Goal: Task Accomplishment & Management: Manage account settings

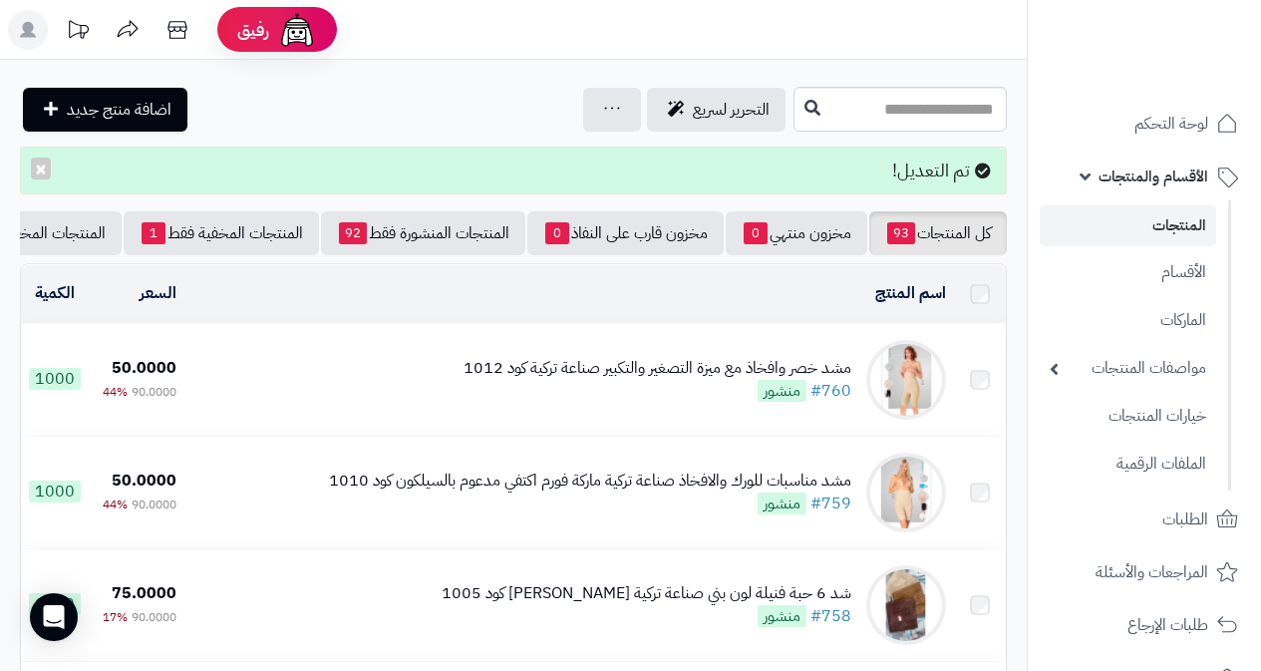
scroll to position [100, 0]
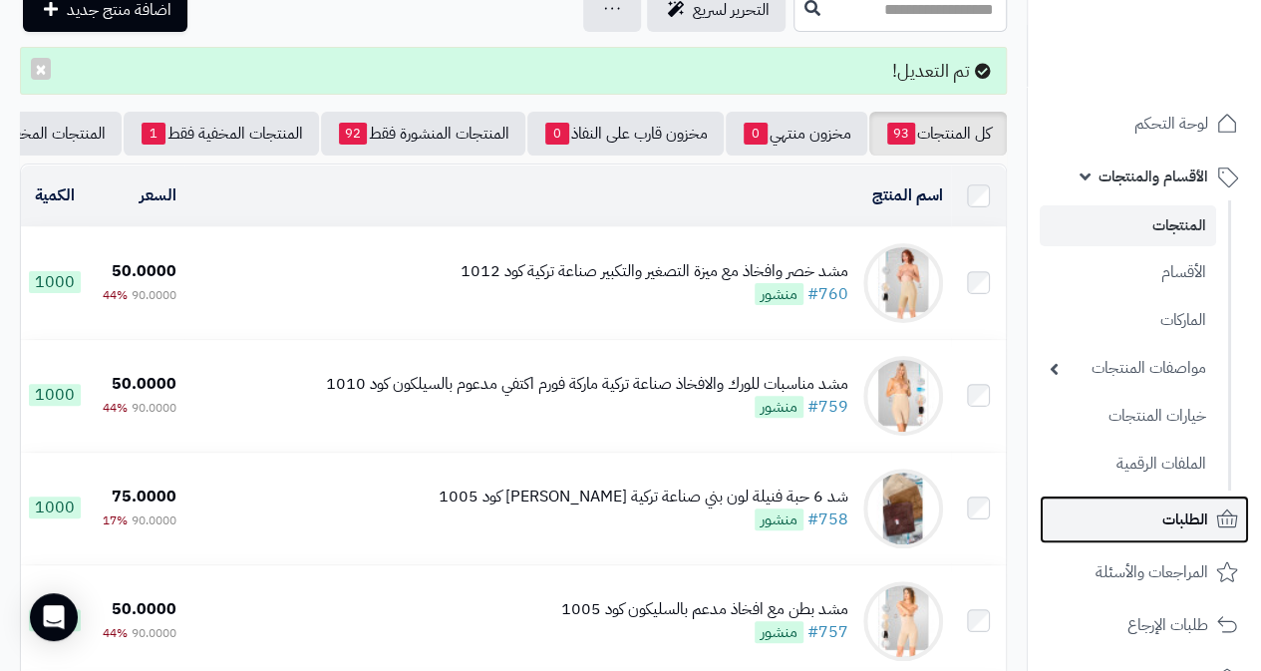
click at [1198, 509] on span "الطلبات" at bounding box center [1185, 519] width 46 height 28
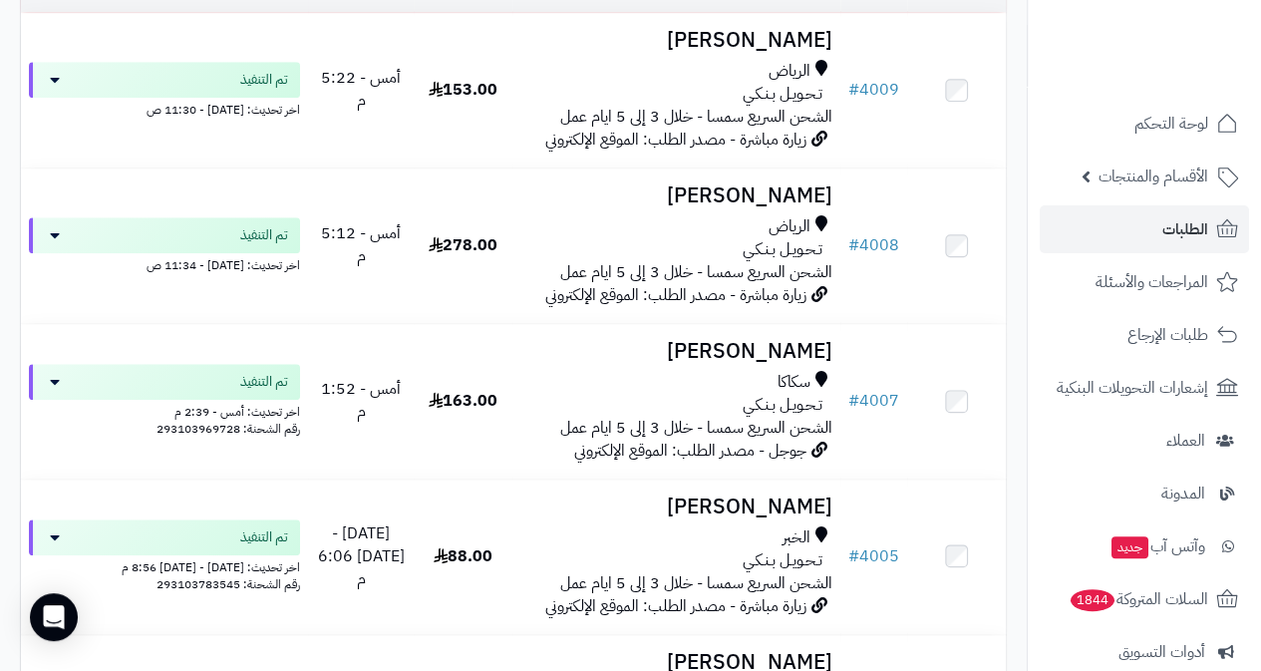
scroll to position [797, 0]
